Goal: Task Accomplishment & Management: Use online tool/utility

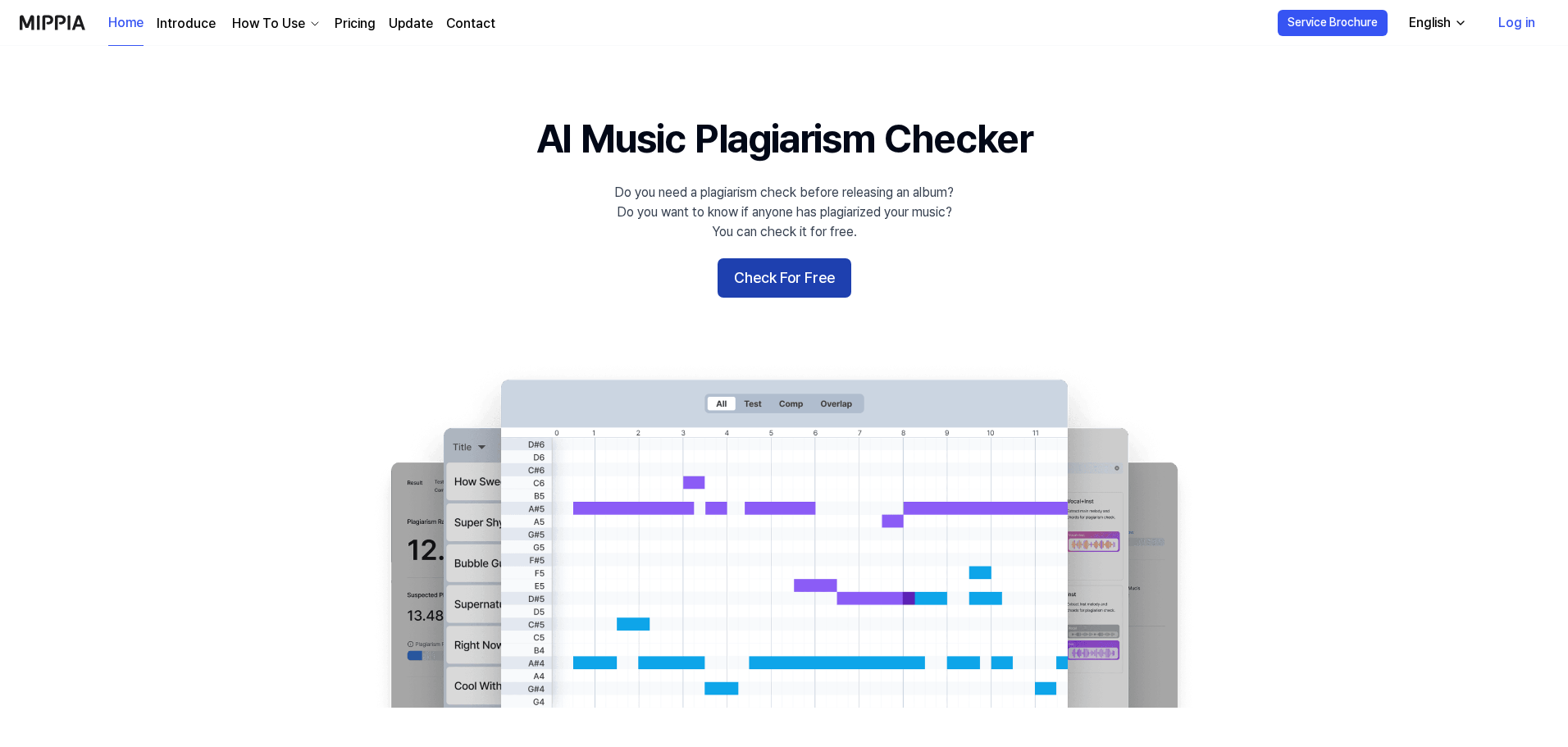
click at [842, 273] on button "Check For Free" at bounding box center [784, 278] width 133 height 40
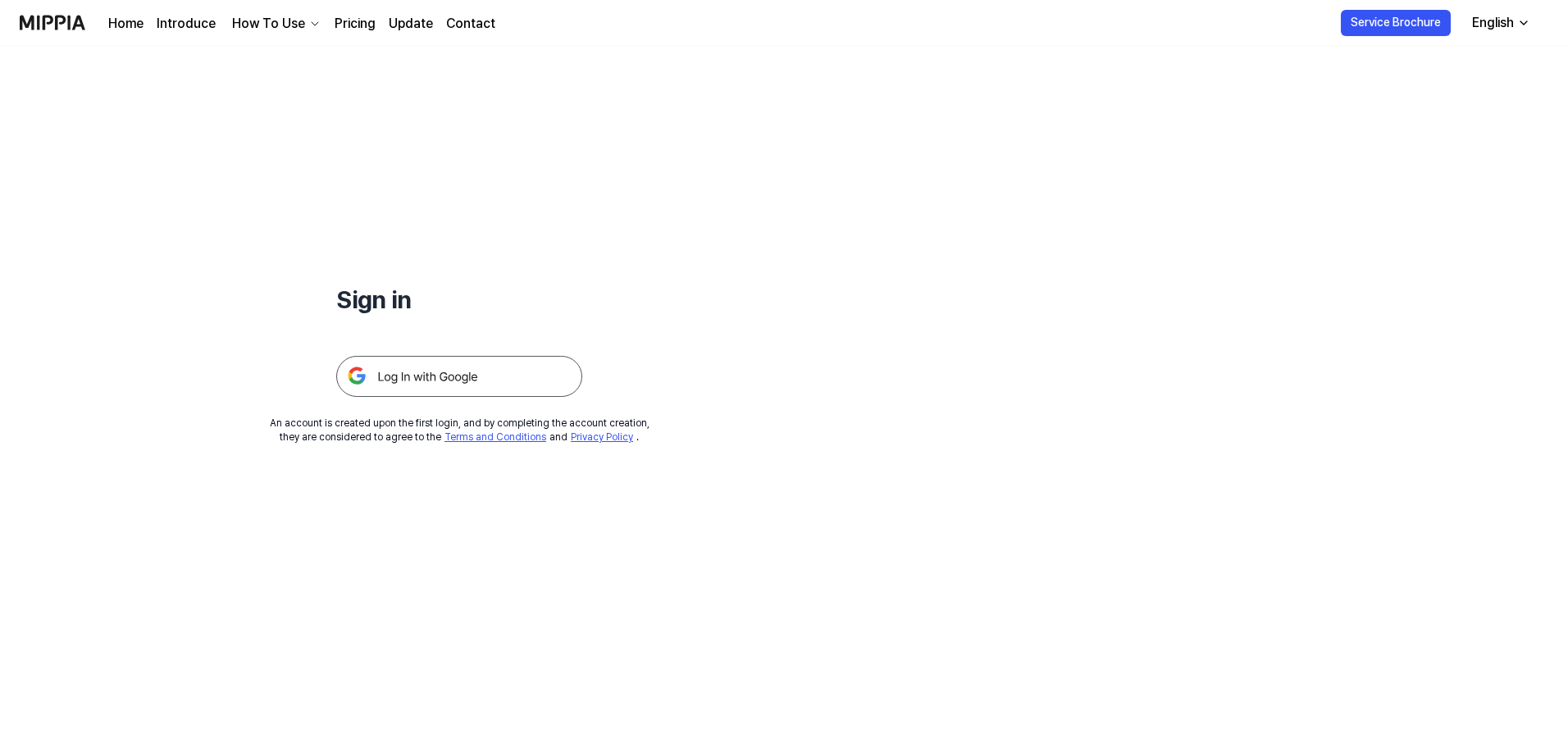
click at [462, 378] on img at bounding box center [458, 376] width 246 height 41
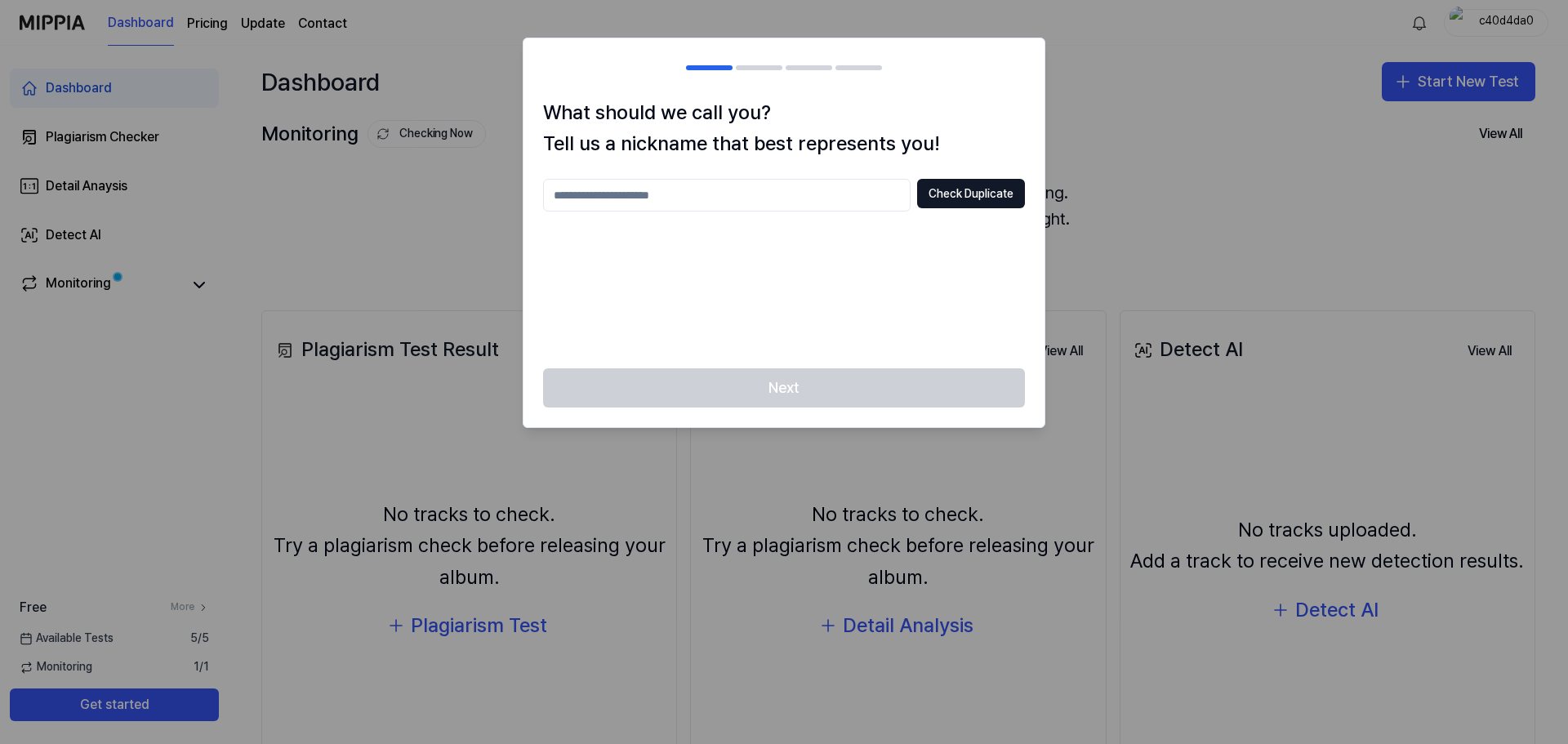
click at [814, 194] on input "text" at bounding box center [727, 195] width 367 height 33
type input "*"
type input "**********"
click at [940, 184] on button "Check Duplicate" at bounding box center [971, 193] width 108 height 29
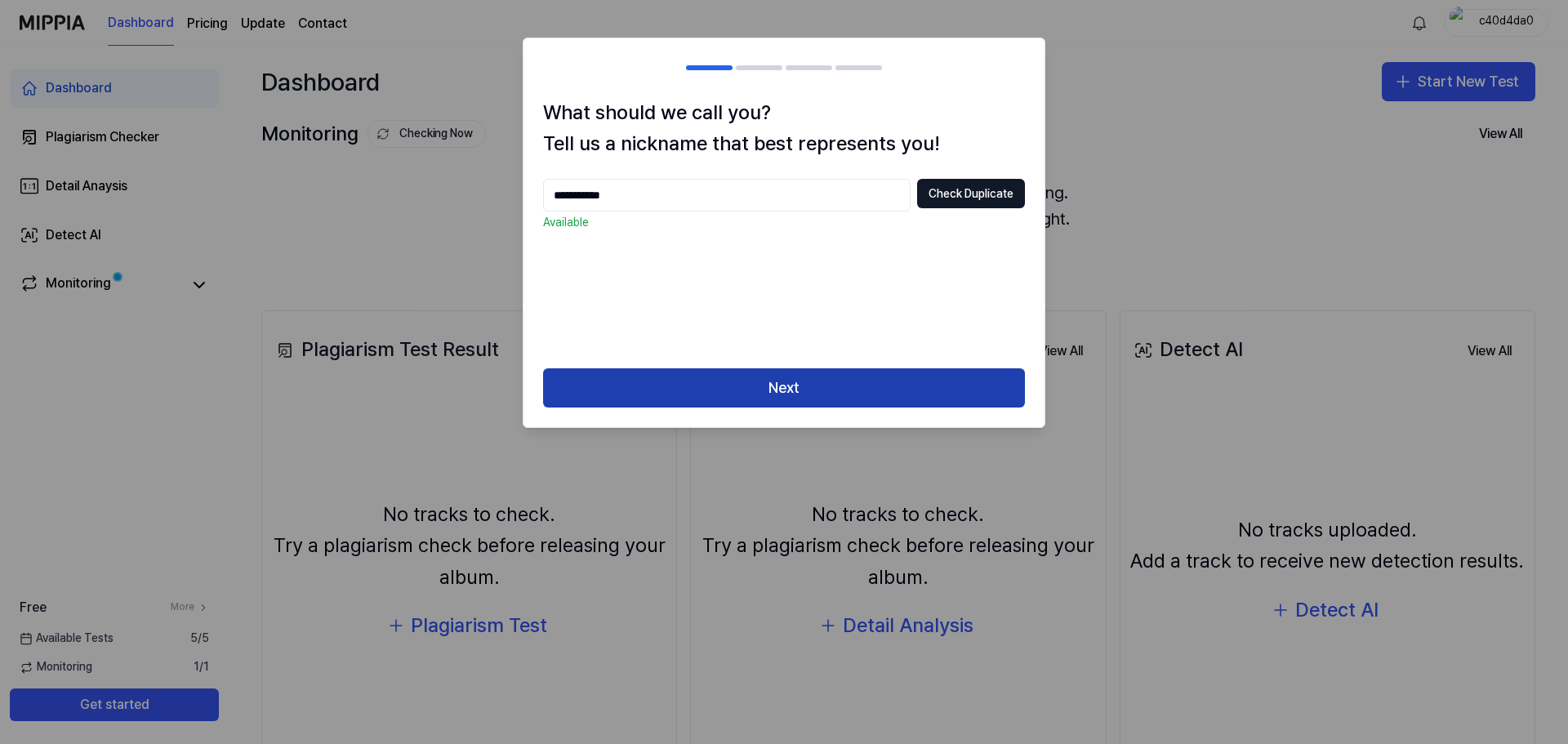
click at [889, 388] on button "Next" at bounding box center [784, 388] width 482 height 39
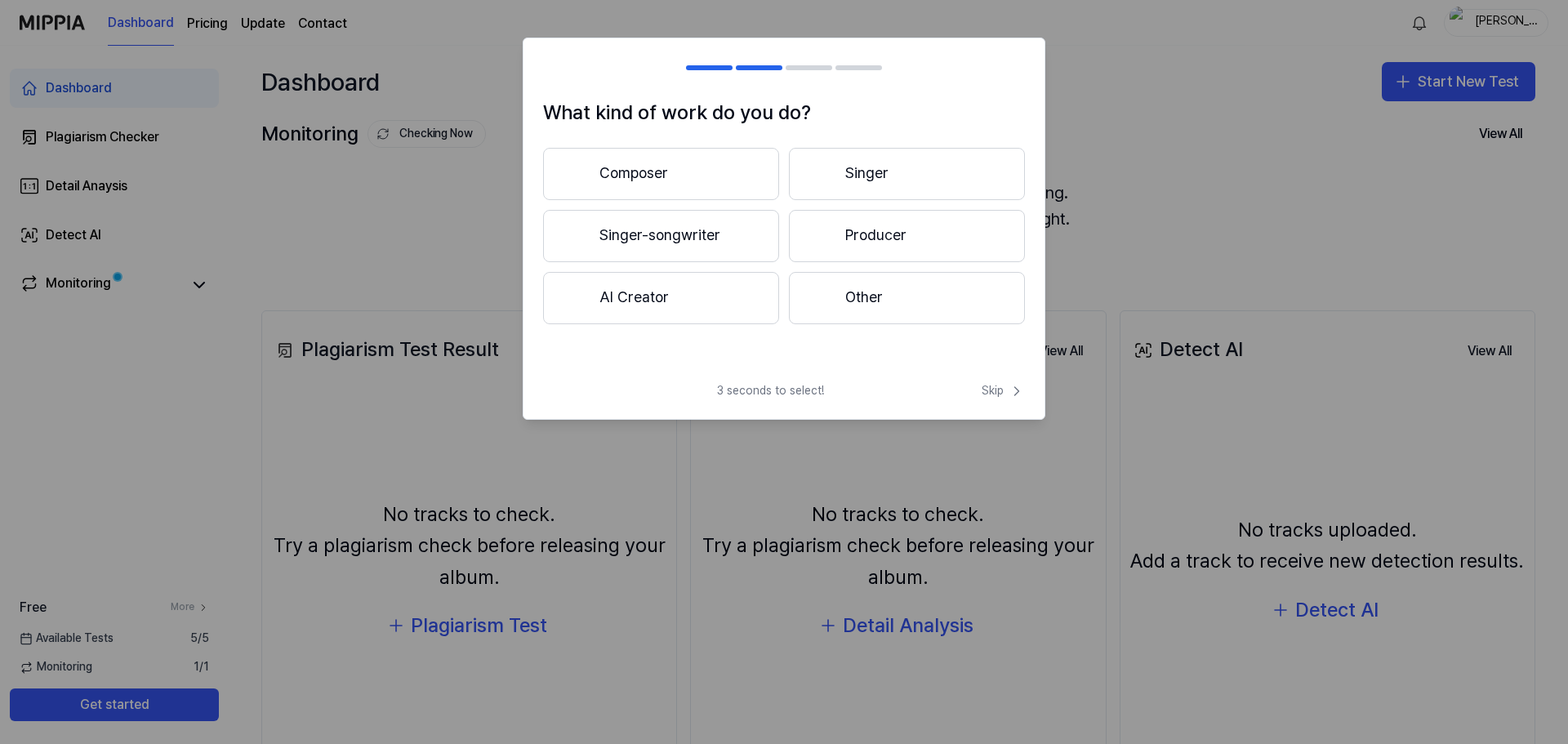
click at [871, 229] on button "Producer" at bounding box center [907, 235] width 236 height 52
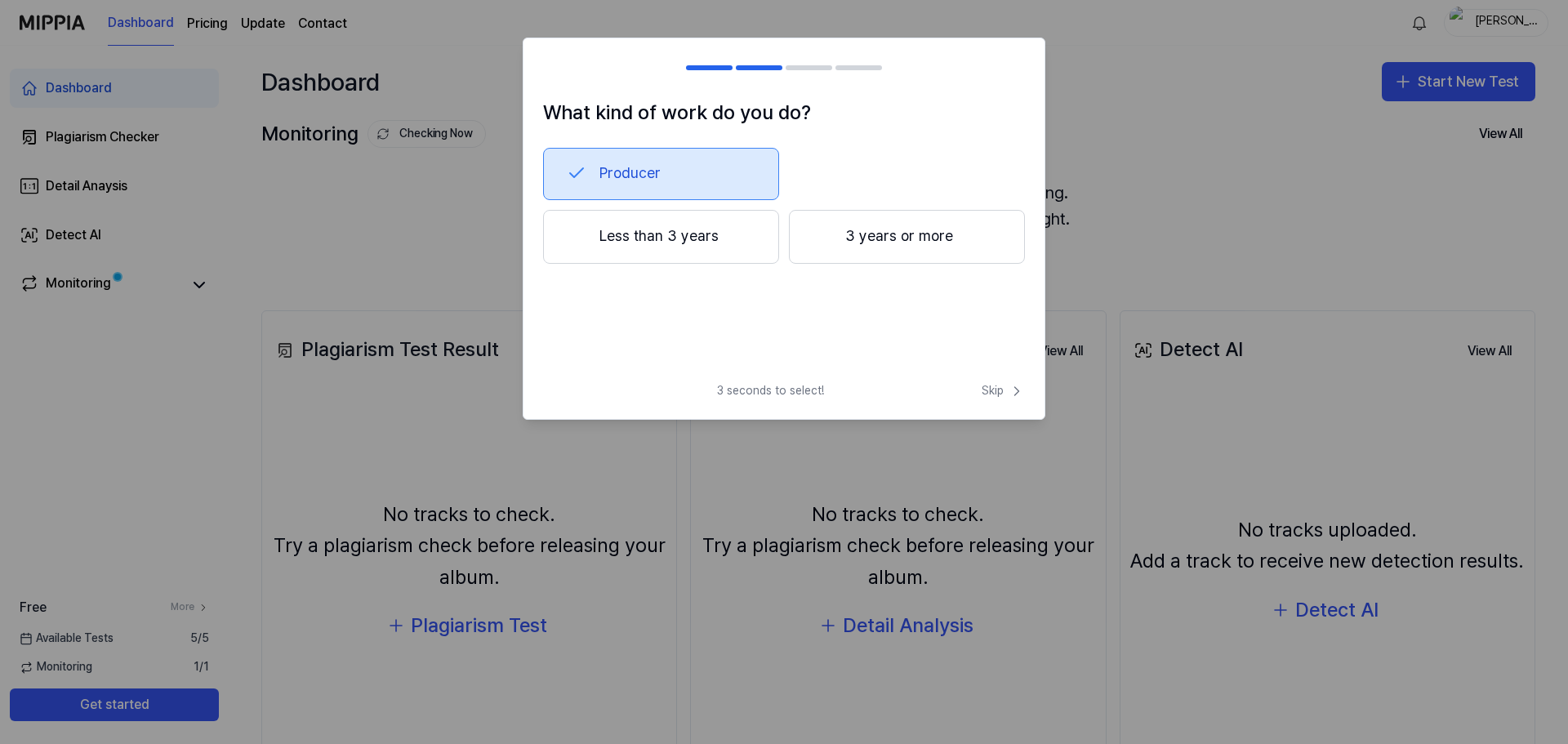
click at [718, 65] on div at bounding box center [709, 67] width 47 height 5
click at [996, 390] on span "Skip" at bounding box center [1003, 391] width 43 height 16
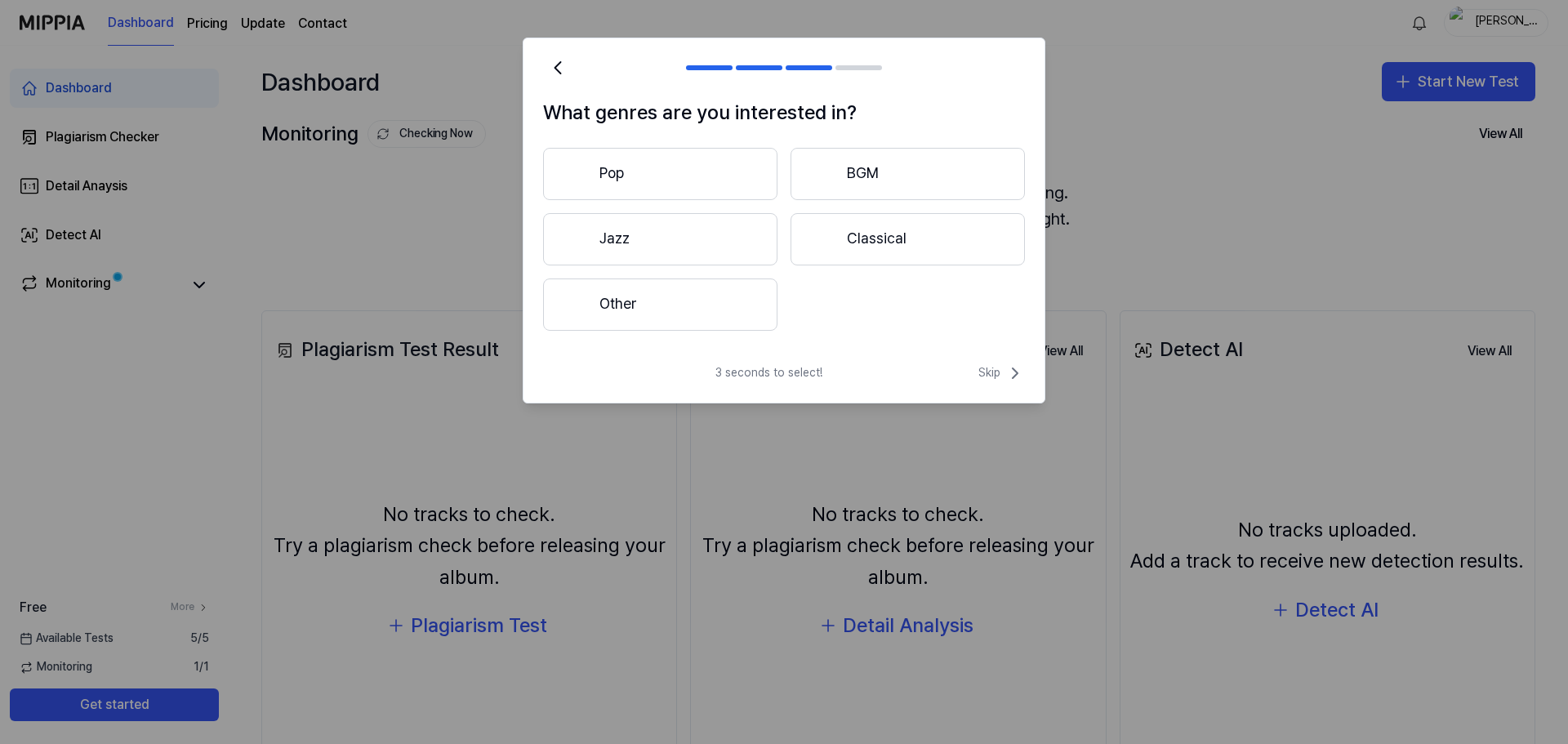
click at [718, 306] on button "Other" at bounding box center [661, 304] width 235 height 52
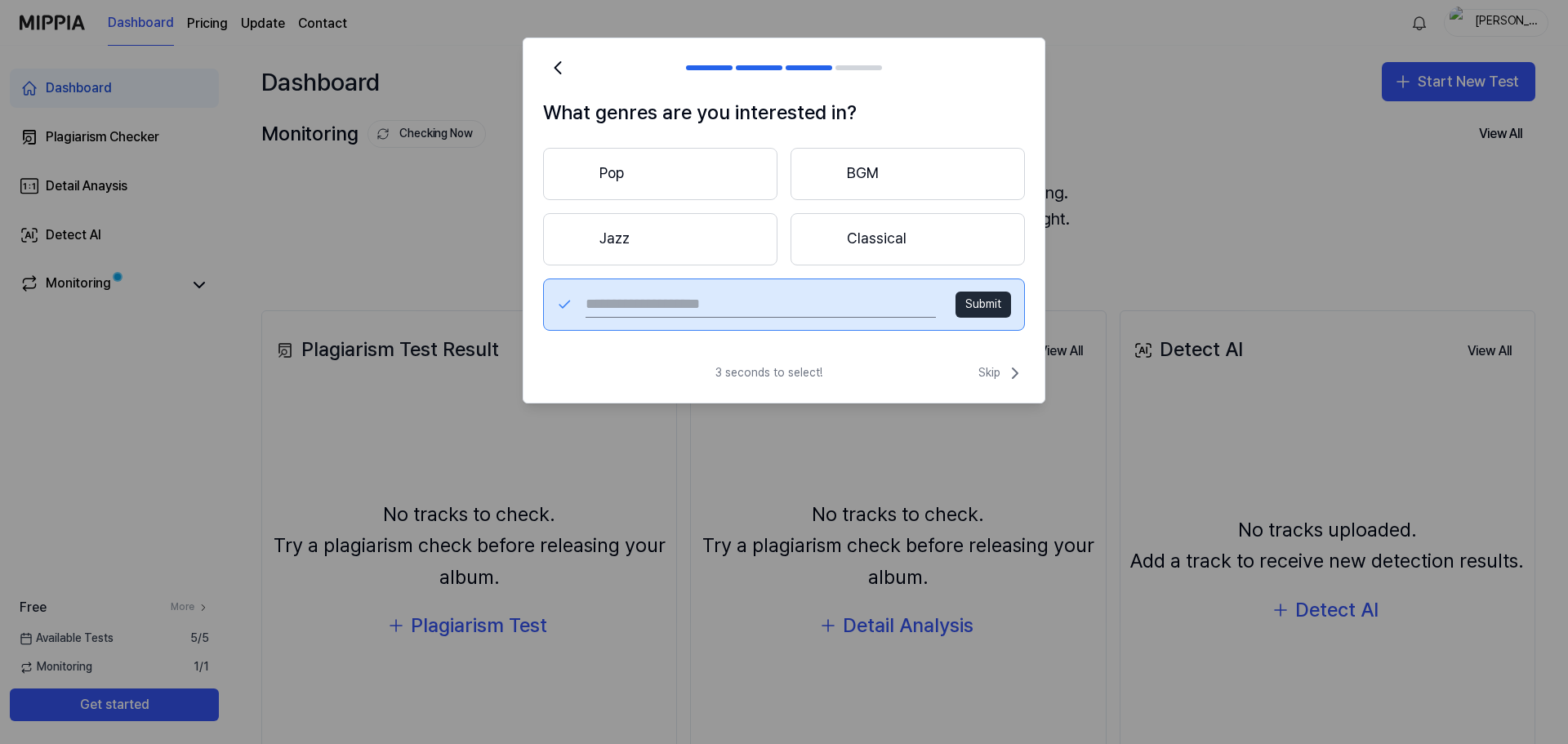
click at [833, 307] on input "text" at bounding box center [761, 304] width 350 height 27
type input "**********"
click at [1001, 371] on span "Skip" at bounding box center [1002, 373] width 47 height 19
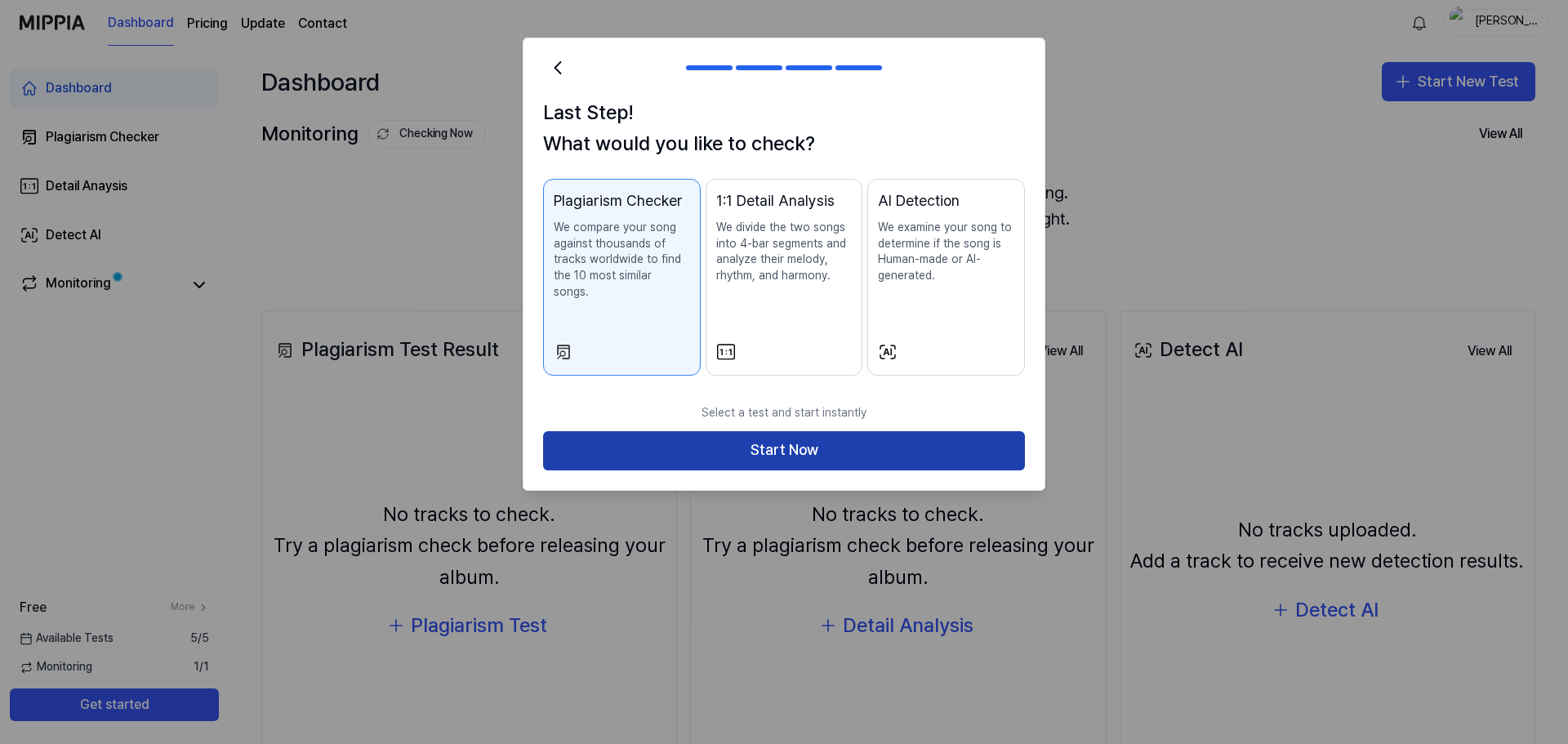
click at [843, 431] on button "Start Now" at bounding box center [784, 450] width 482 height 39
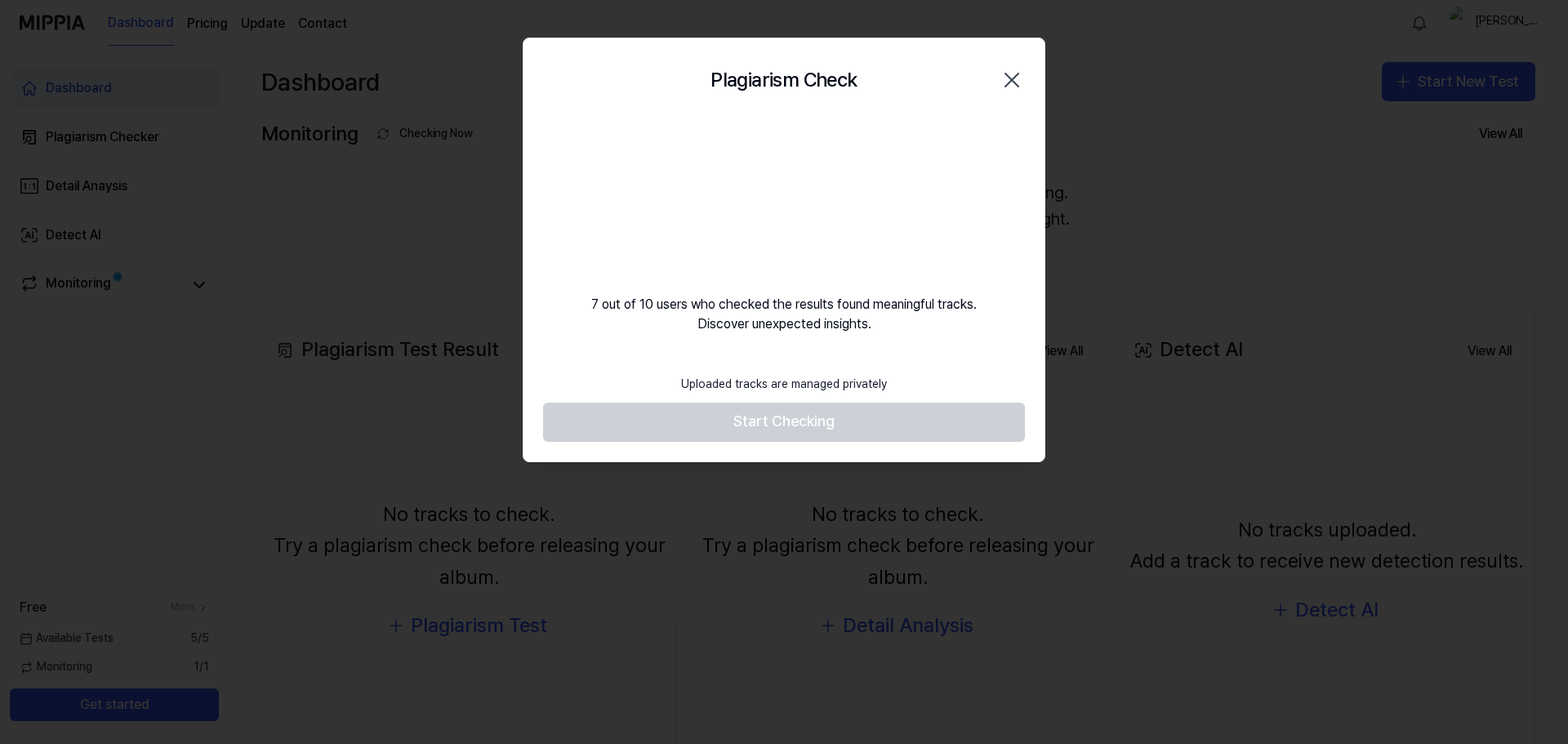
click at [890, 416] on footer "Uploaded tracks are managed privately Start Checking" at bounding box center [784, 404] width 482 height 75
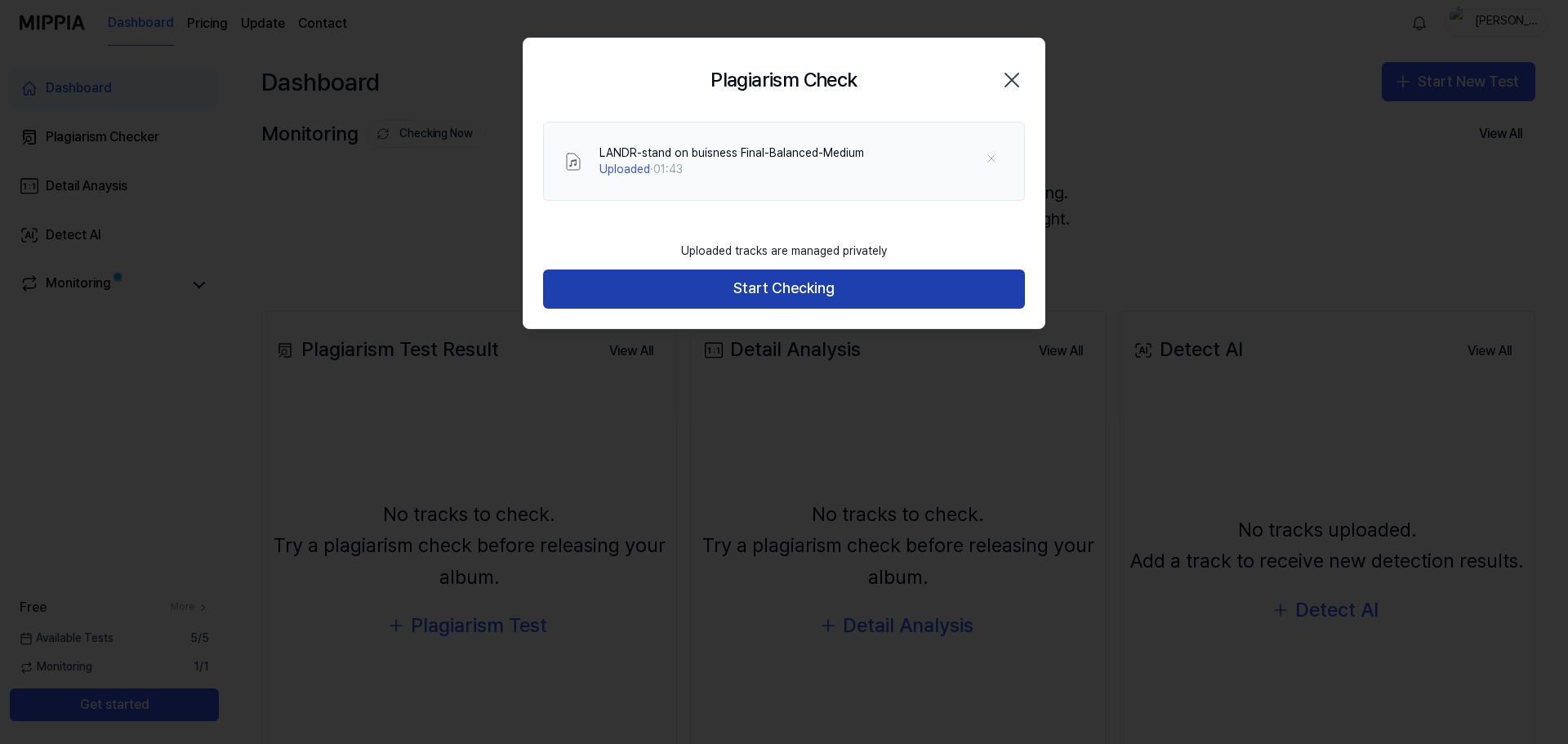
click at [824, 286] on button "Start Checking" at bounding box center [784, 289] width 482 height 39
